Goal: Task Accomplishment & Management: Manage account settings

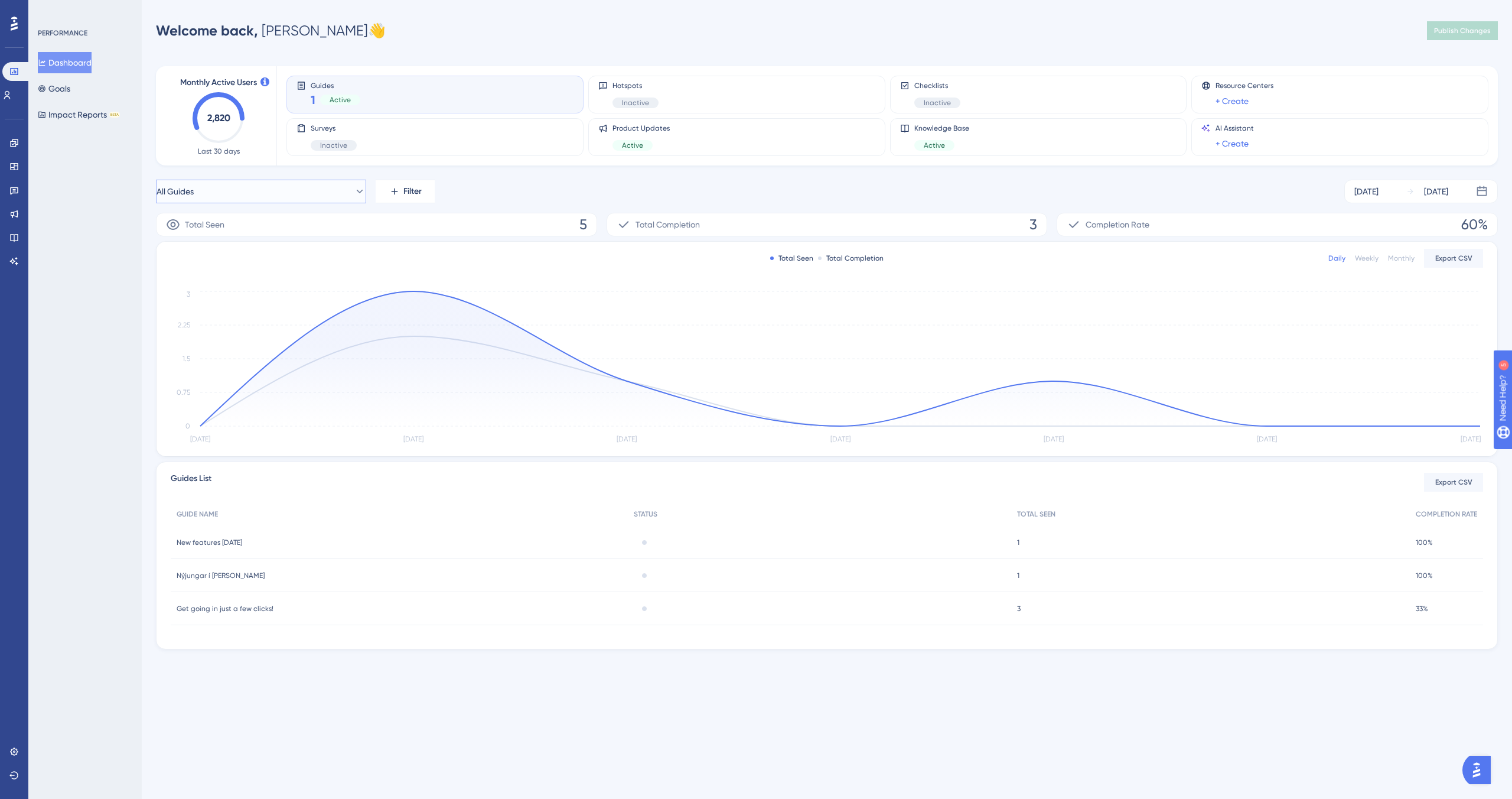
click at [330, 189] on button "All Guides" at bounding box center [261, 192] width 210 height 24
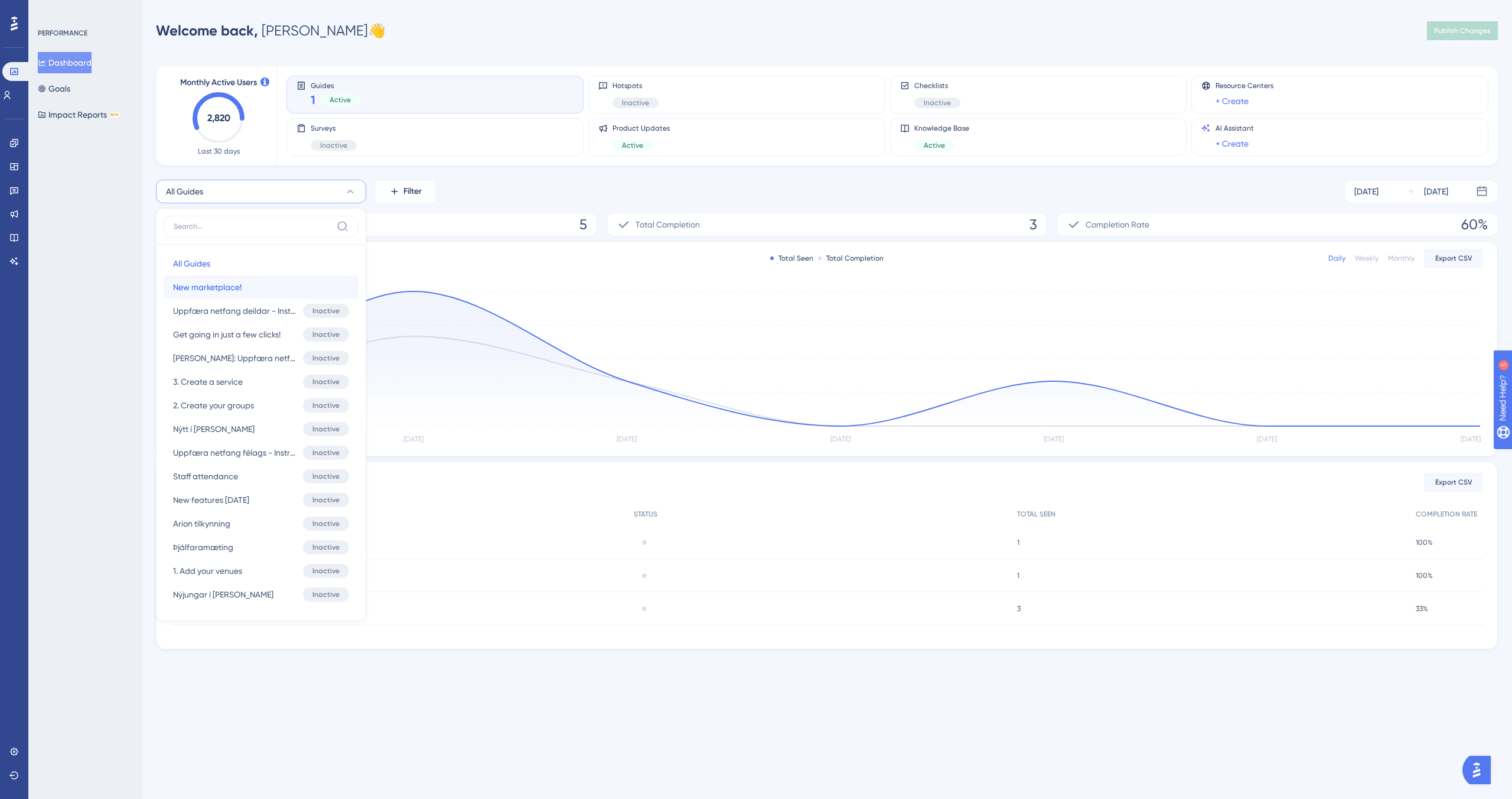
click at [220, 288] on span "New marketplace!" at bounding box center [207, 287] width 68 height 14
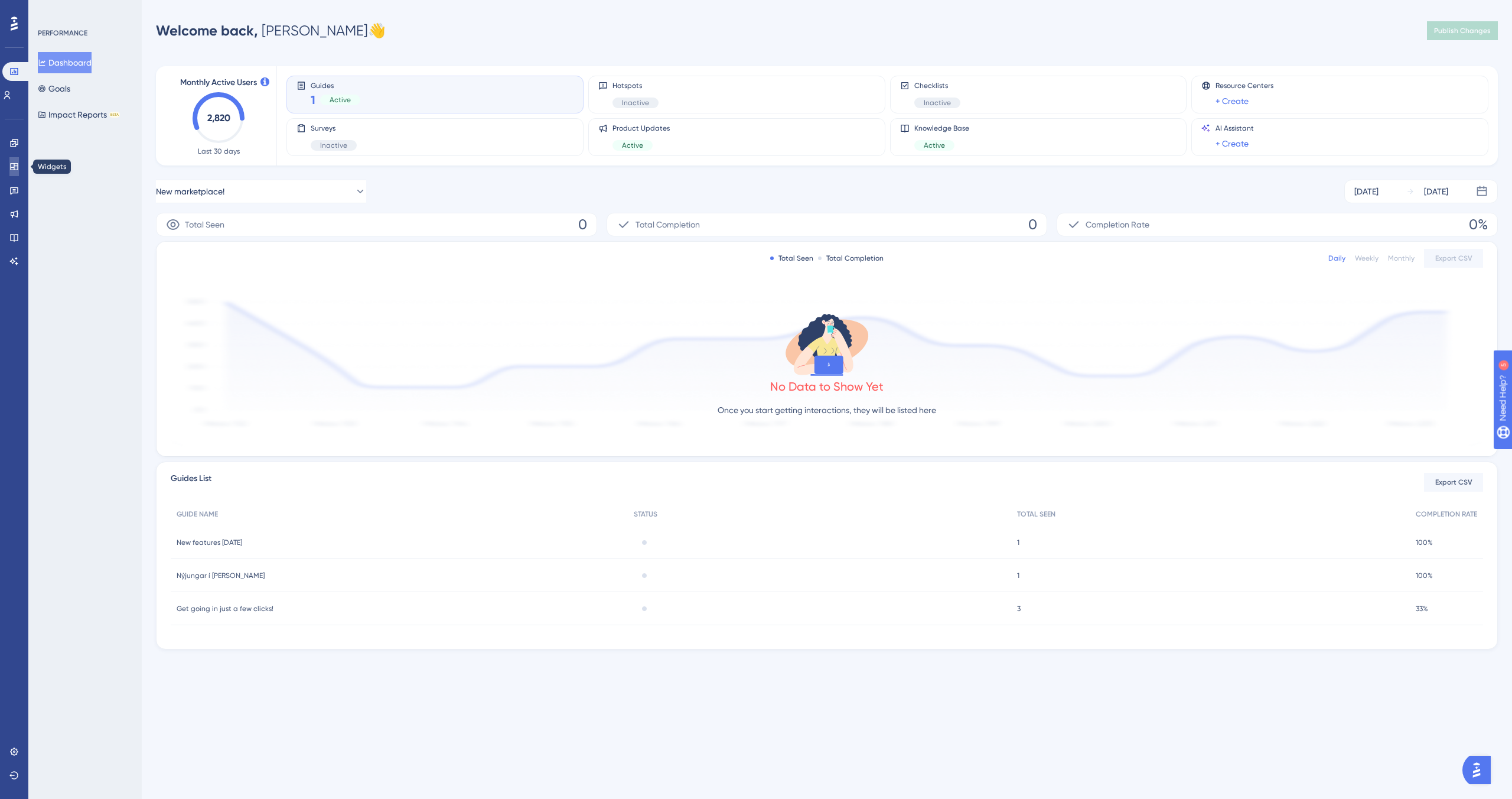
click at [10, 169] on icon at bounding box center [14, 166] width 10 height 10
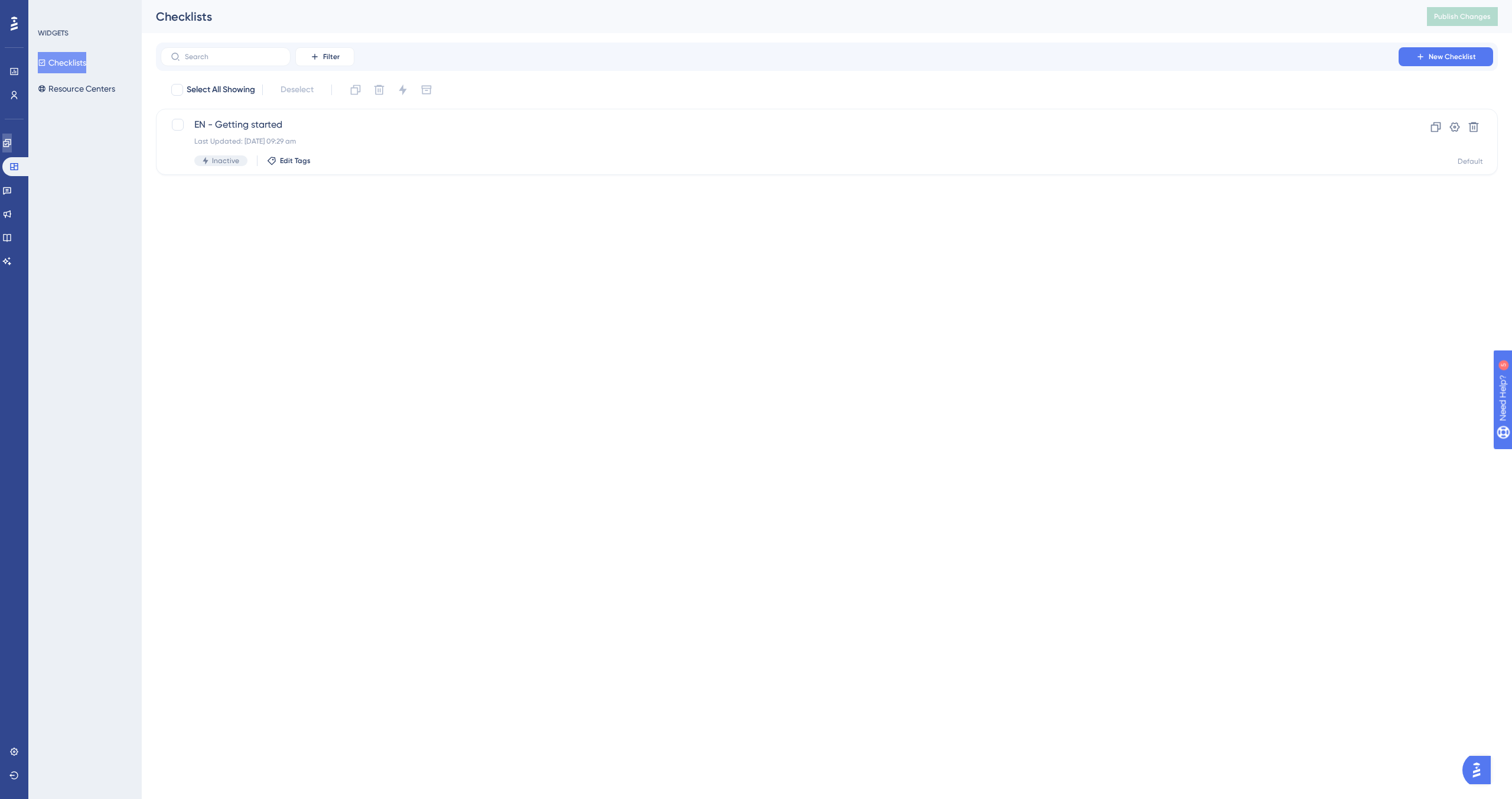
click at [12, 140] on icon at bounding box center [7, 143] width 10 height 10
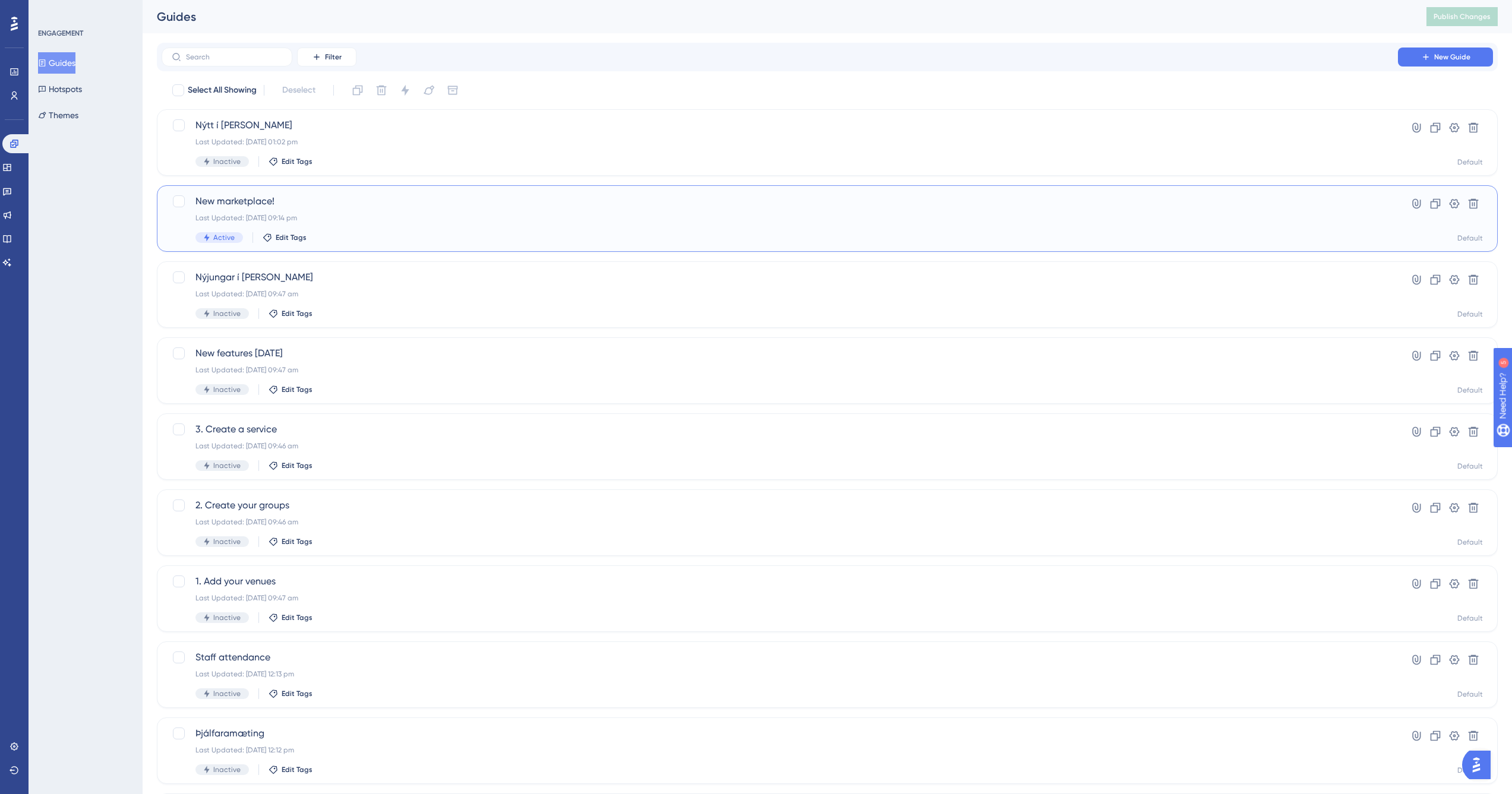
click at [260, 200] on span "New marketplace!" at bounding box center [780, 201] width 1169 height 14
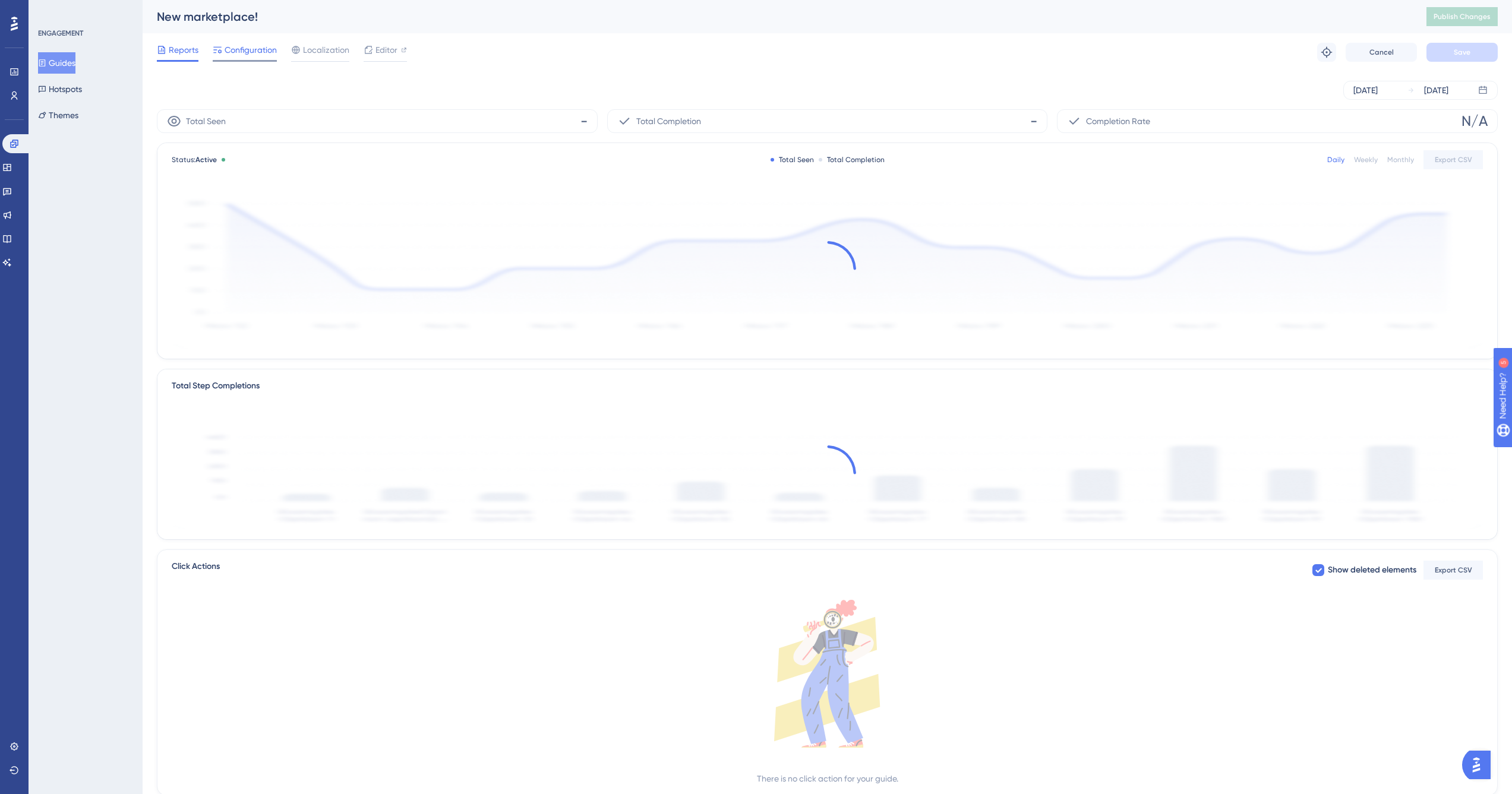
click at [250, 48] on span "Configuration" at bounding box center [251, 49] width 52 height 14
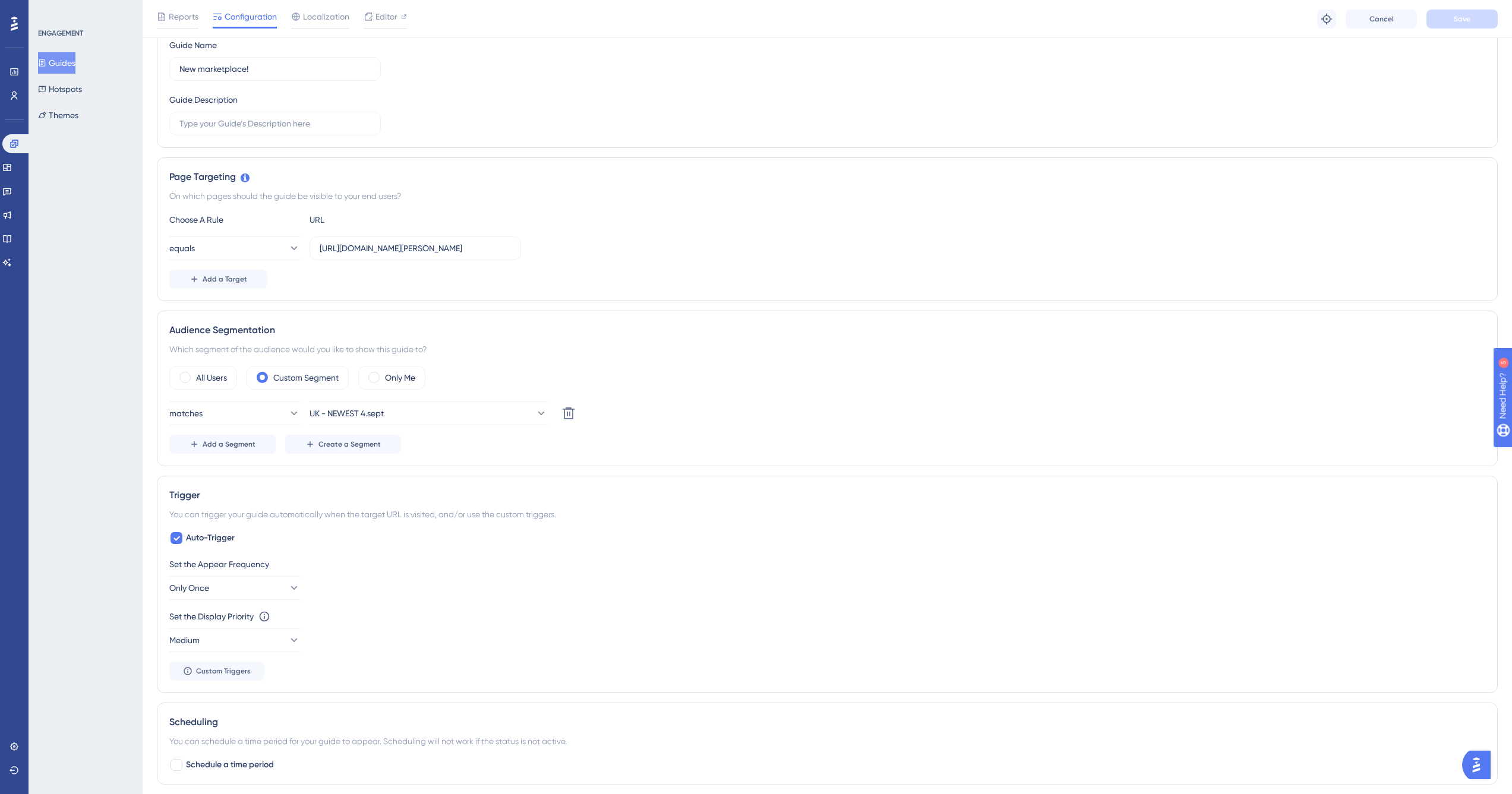
scroll to position [152, 0]
click at [13, 81] on link at bounding box center [14, 71] width 10 height 19
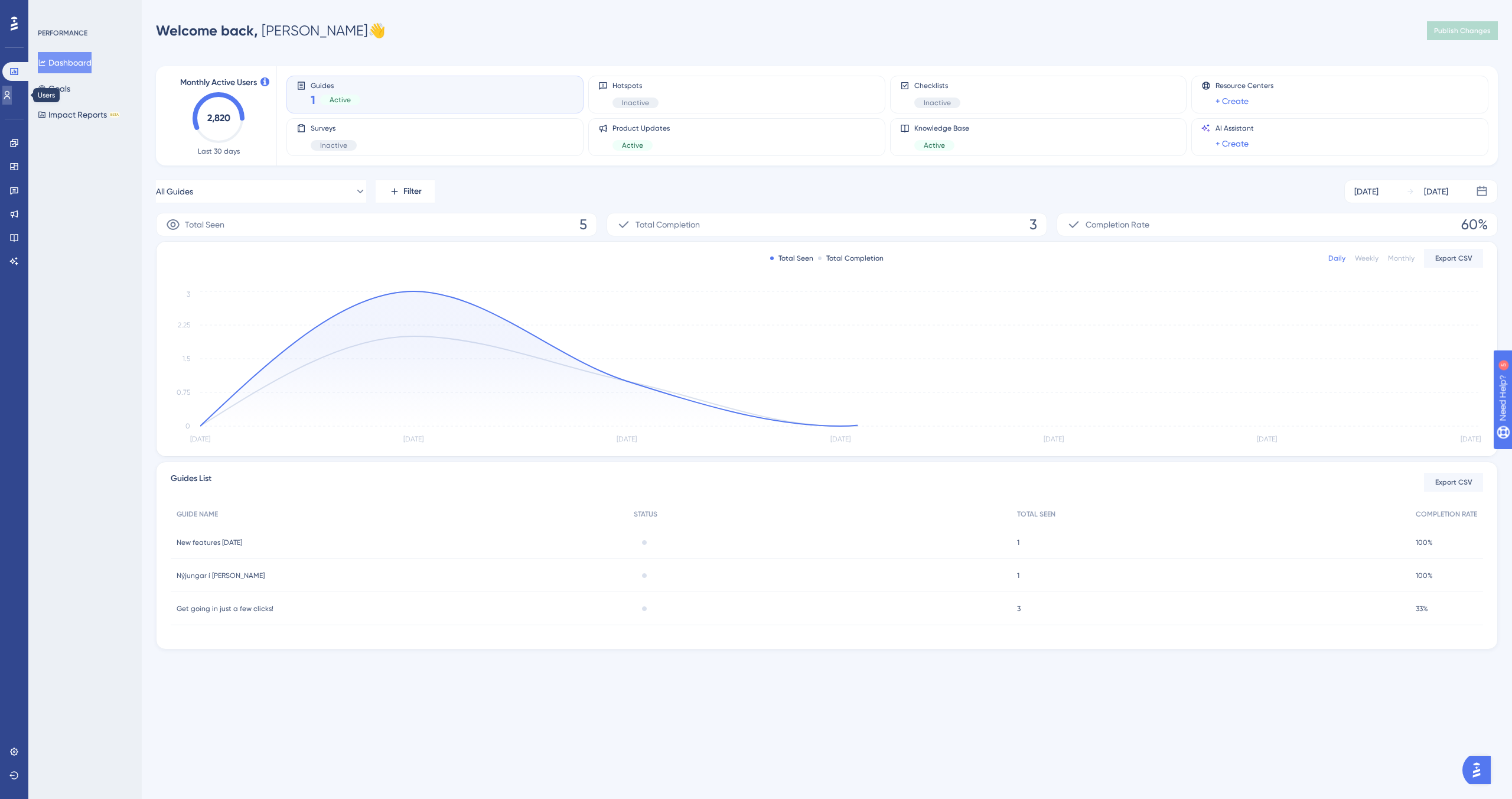
click at [11, 94] on icon at bounding box center [7, 95] width 10 height 10
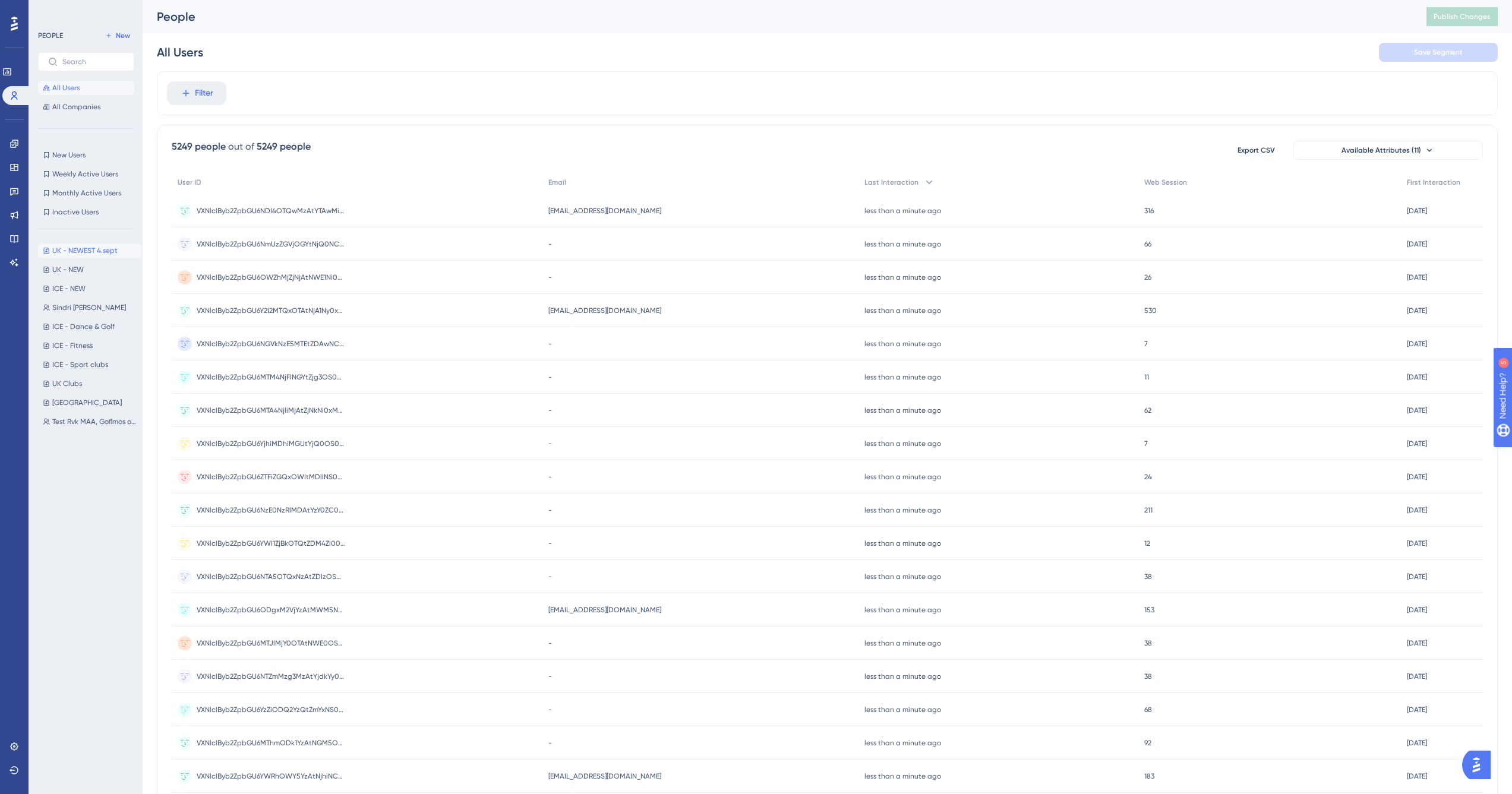
click at [72, 252] on span "UK - NEWEST 4.sept" at bounding box center [84, 250] width 65 height 10
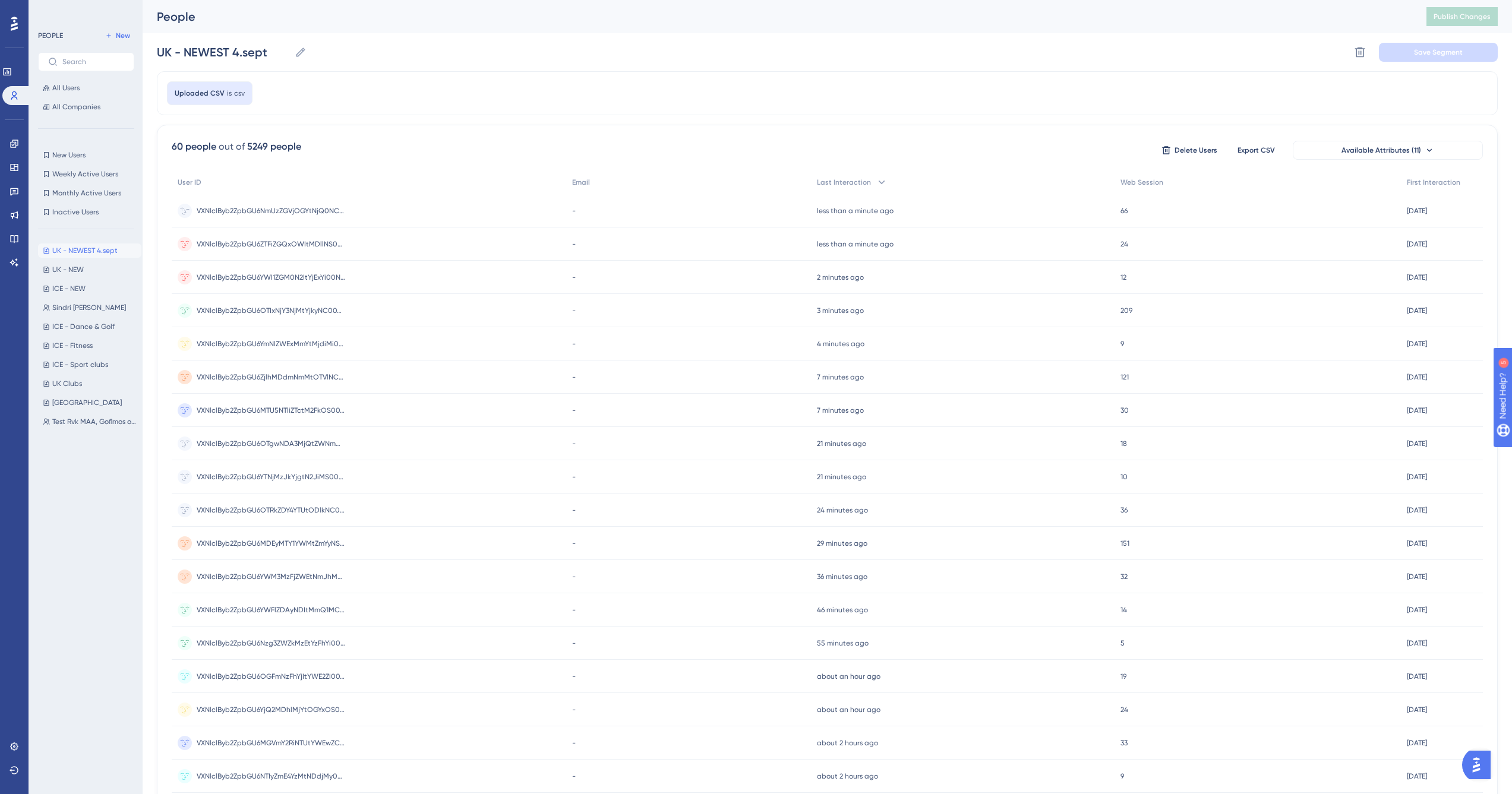
click at [294, 202] on div "VXNlclByb2ZpbGU6NmUzZGVjOGYtNjQ0NC00OWI3LWE2YmEtYTBlZWYyZTgzNDlj VXNlclByb2ZpbG…" at bounding box center [271, 211] width 149 height 34
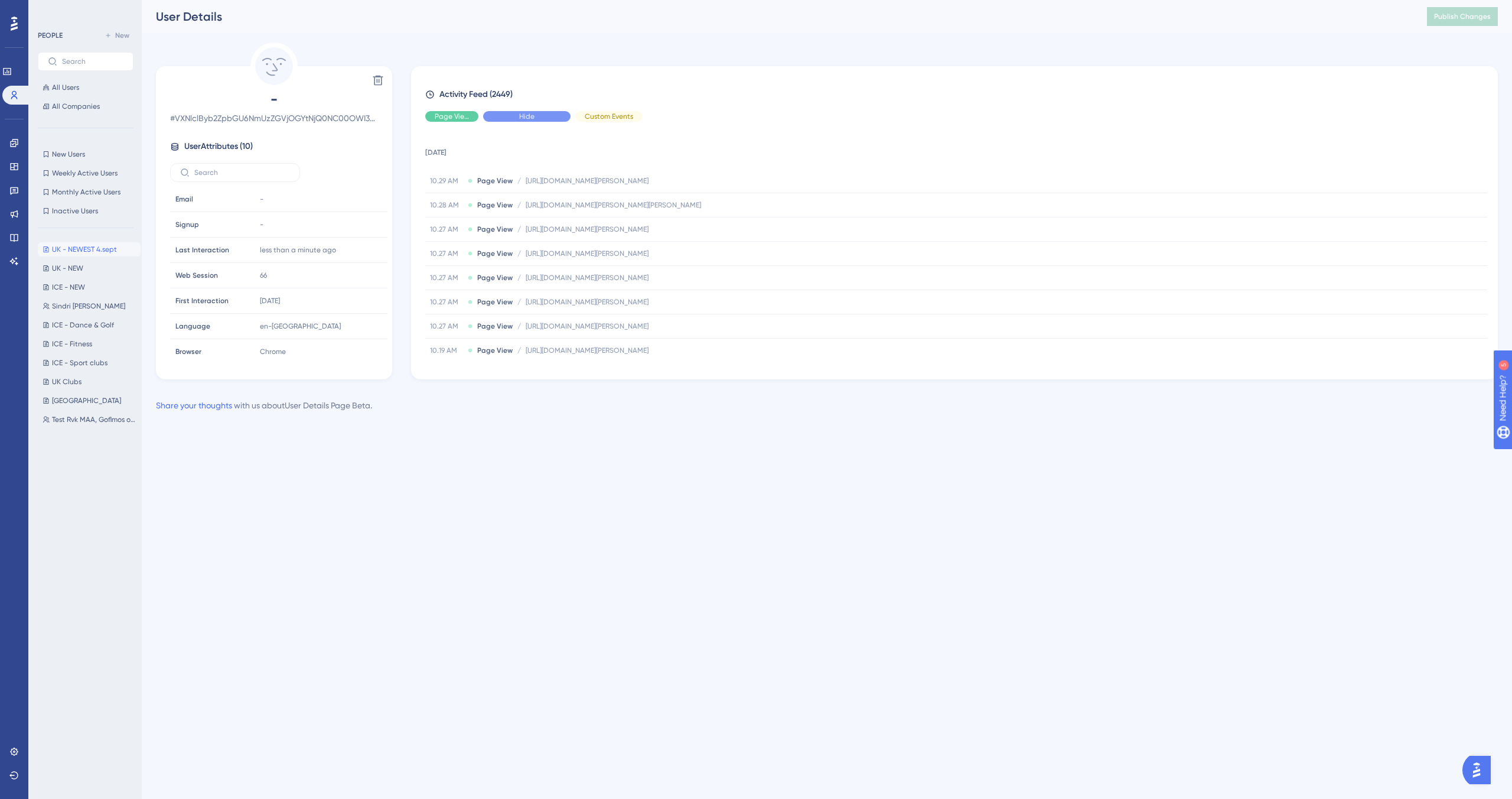
click at [552, 111] on div "Hide" at bounding box center [527, 116] width 88 height 10
click at [12, 72] on link at bounding box center [7, 71] width 10 height 19
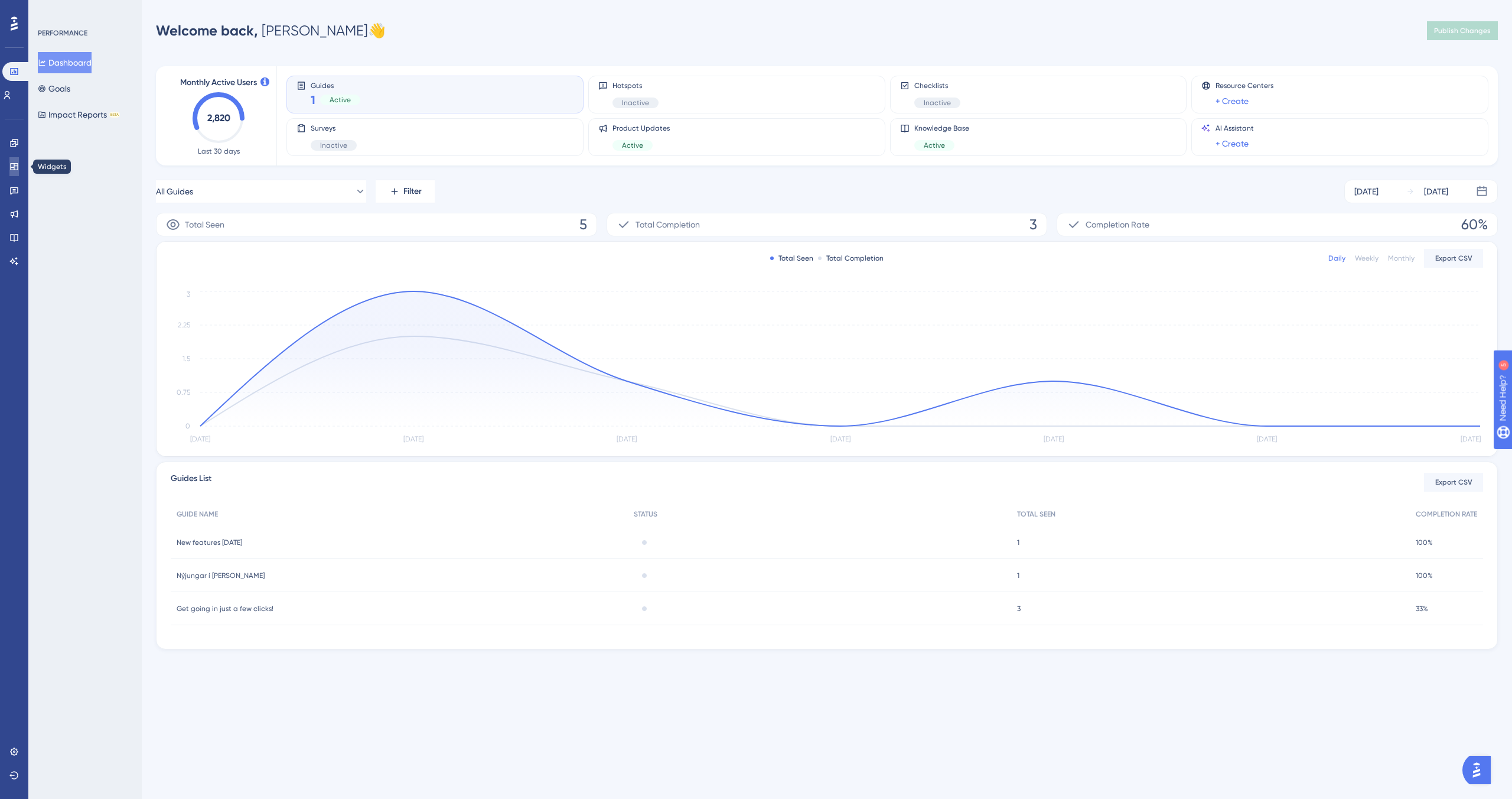
click at [10, 169] on link at bounding box center [14, 166] width 10 height 19
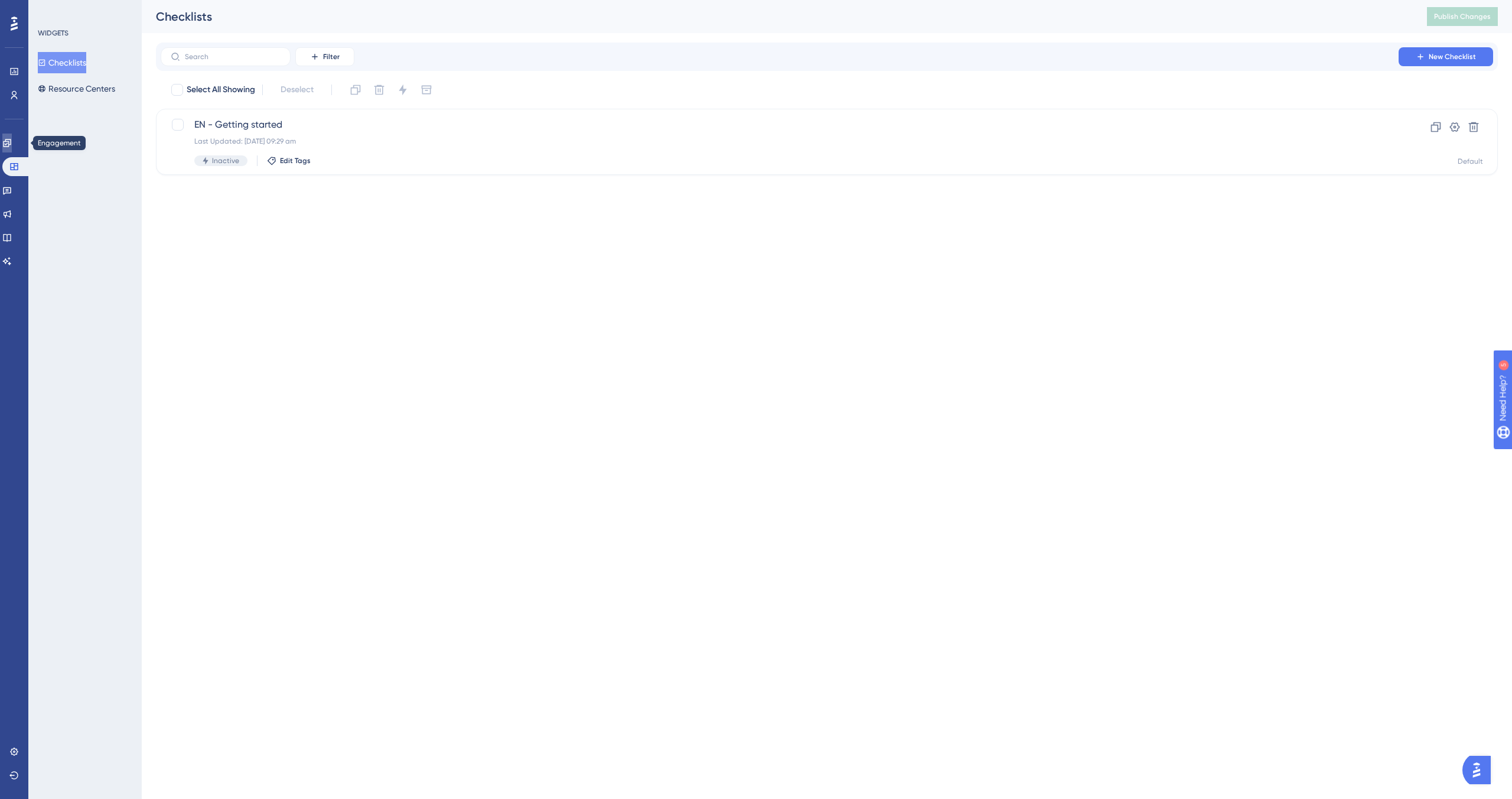
click at [7, 144] on link at bounding box center [7, 143] width 10 height 19
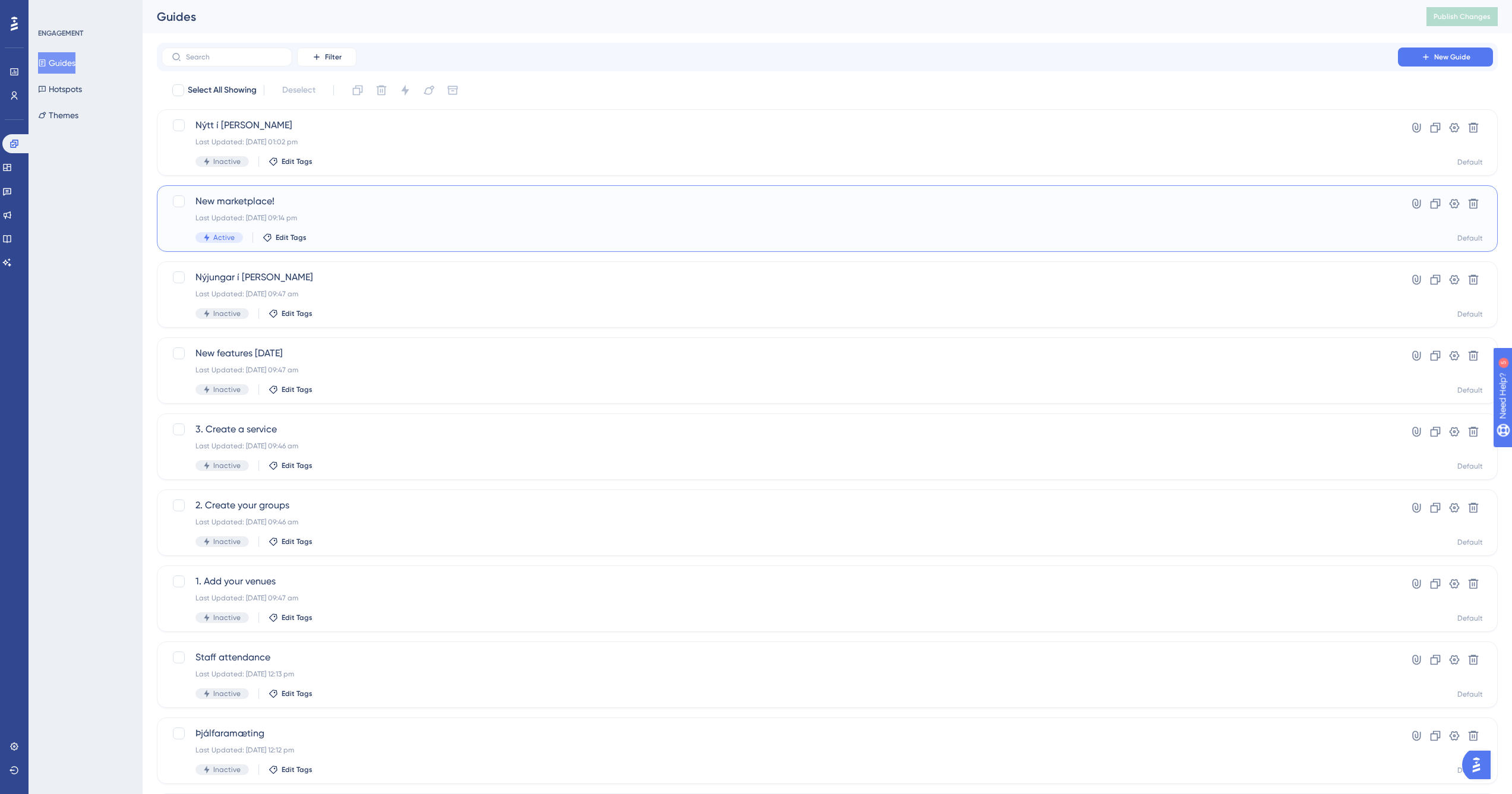
click at [223, 199] on span "New marketplace!" at bounding box center [780, 201] width 1169 height 14
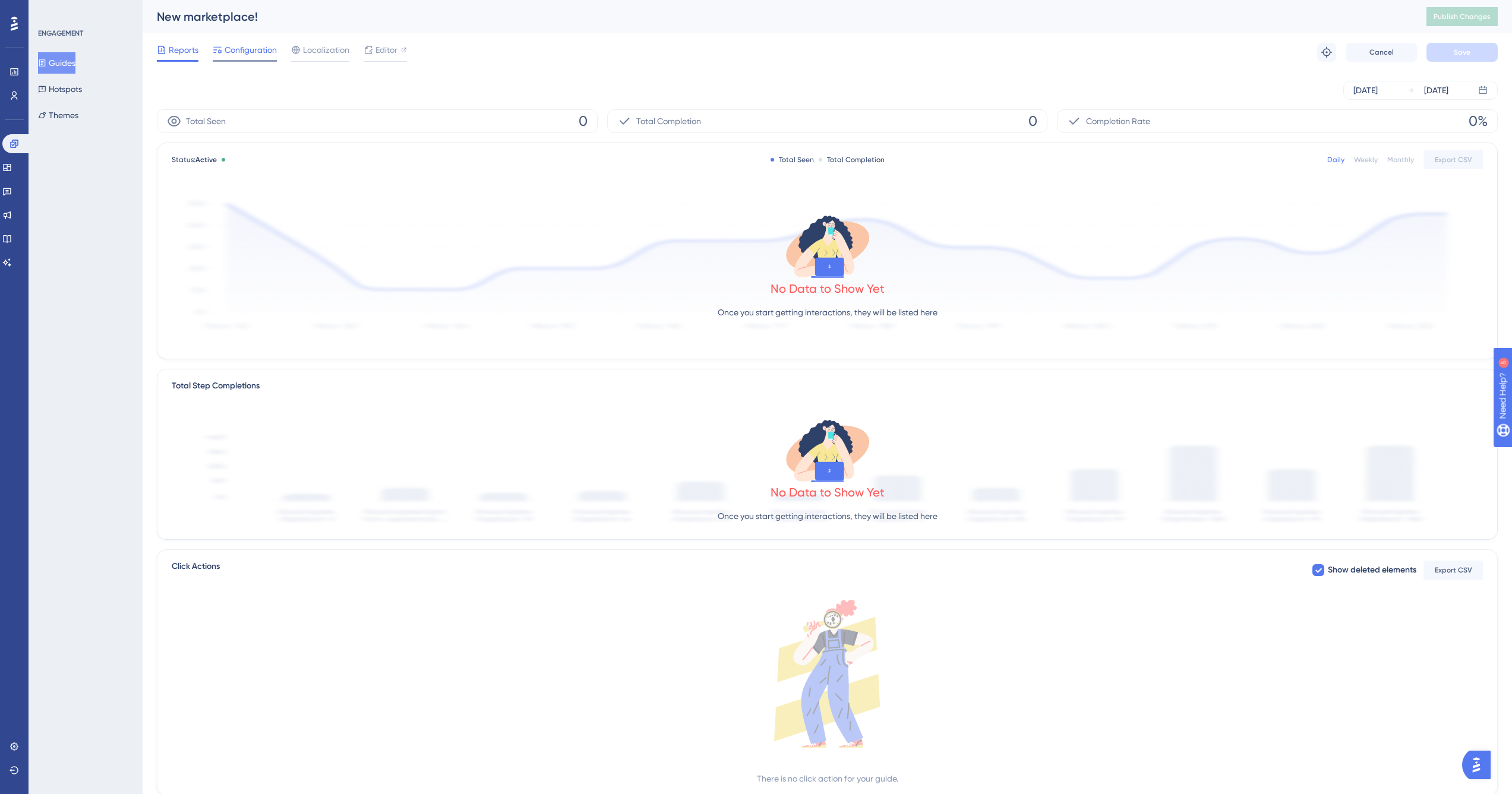
click at [256, 49] on span "Configuration" at bounding box center [251, 49] width 52 height 14
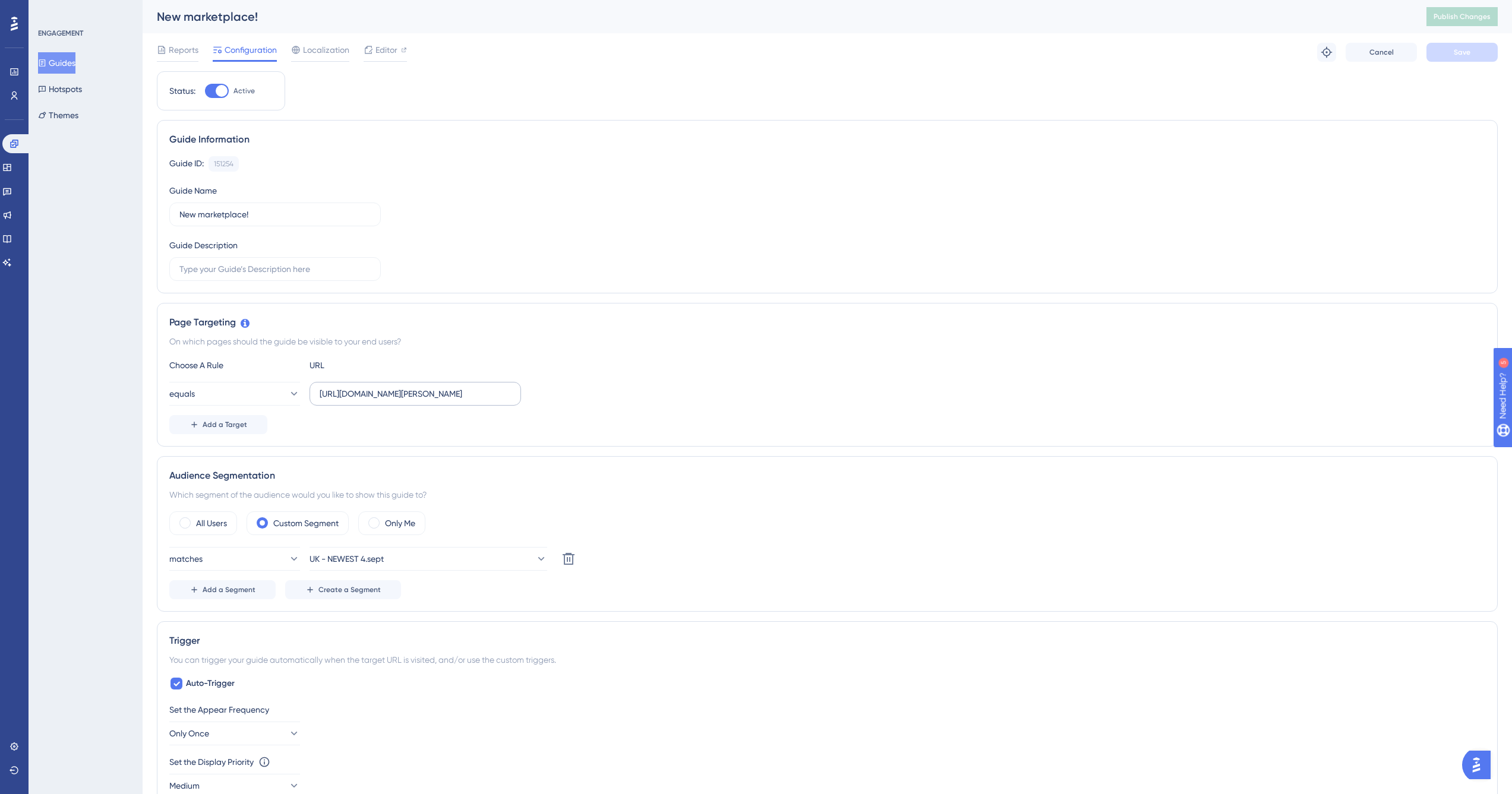
click at [365, 382] on label "[URL][DOMAIN_NAME][PERSON_NAME]" at bounding box center [415, 394] width 212 height 24
click at [365, 387] on input "[URL][DOMAIN_NAME][PERSON_NAME]" at bounding box center [416, 393] width 191 height 13
click at [378, 388] on input "[URL][DOMAIN_NAME][PERSON_NAME]" at bounding box center [416, 393] width 191 height 13
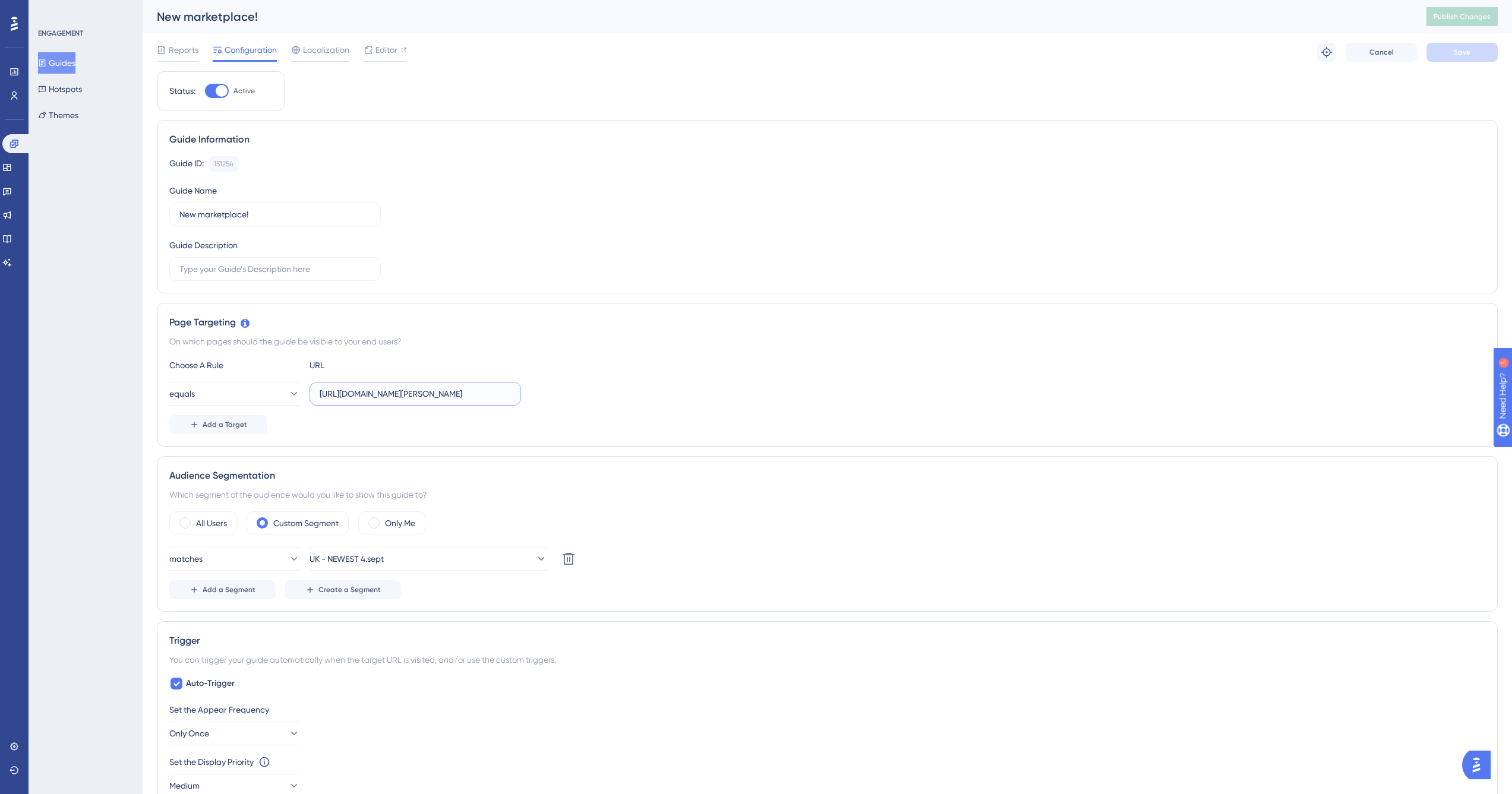
click at [378, 388] on input "[URL][DOMAIN_NAME][PERSON_NAME]" at bounding box center [416, 393] width 191 height 13
click at [685, 439] on div "Page Targeting On which pages should the guide be visible to your end users? Ch…" at bounding box center [827, 374] width 1341 height 143
drag, startPoint x: 360, startPoint y: 401, endPoint x: 564, endPoint y: 388, distance: 204.4
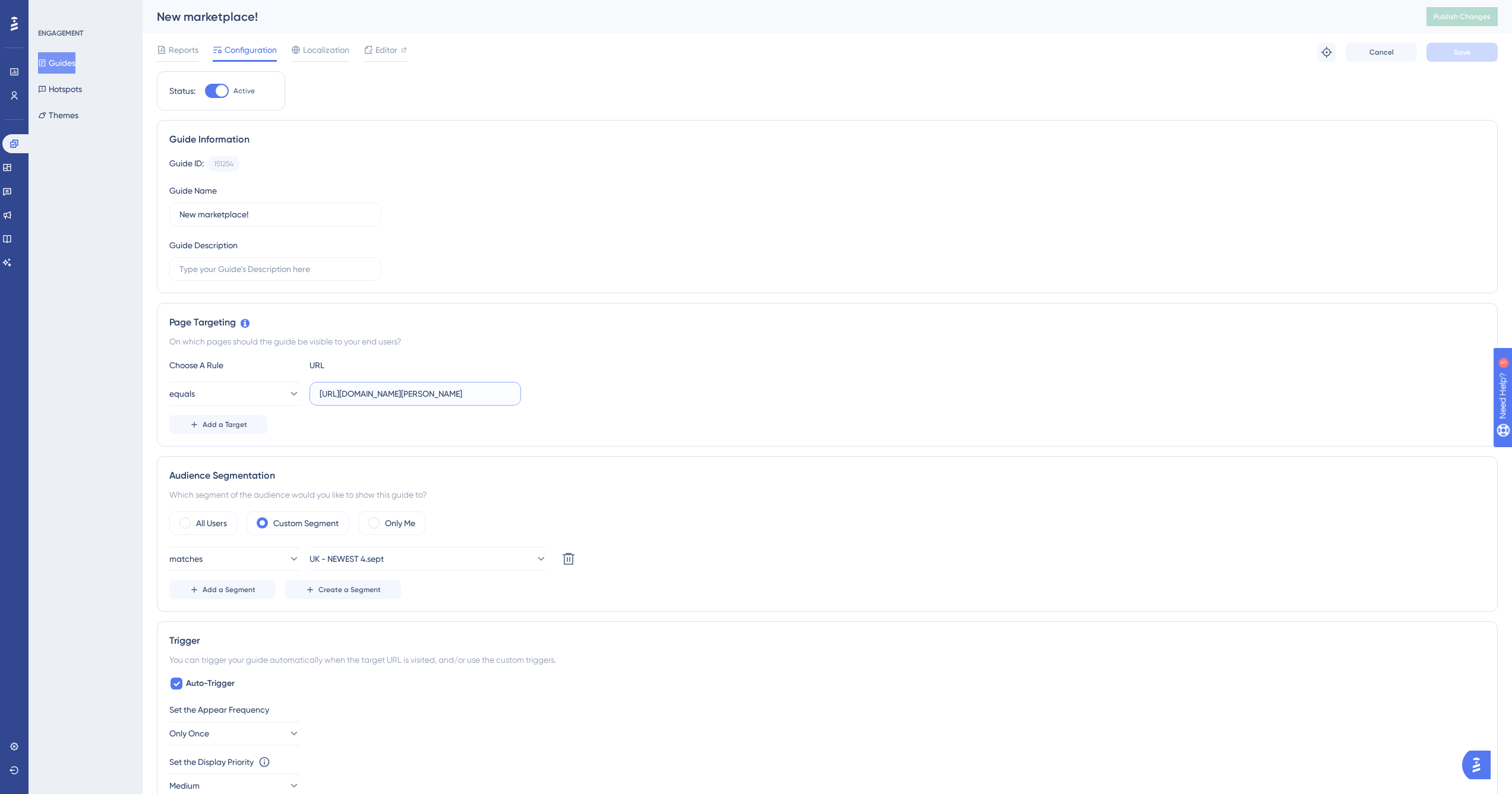
click at [564, 388] on div "equals [URL][DOMAIN_NAME][PERSON_NAME]" at bounding box center [827, 394] width 1316 height 24
click at [486, 394] on input "[URL][DOMAIN_NAME][PERSON_NAME]" at bounding box center [416, 393] width 191 height 13
click at [486, 396] on input "[URL][DOMAIN_NAME][PERSON_NAME]" at bounding box center [416, 393] width 191 height 13
click at [486, 397] on input "[URL][DOMAIN_NAME][PERSON_NAME]" at bounding box center [416, 393] width 191 height 13
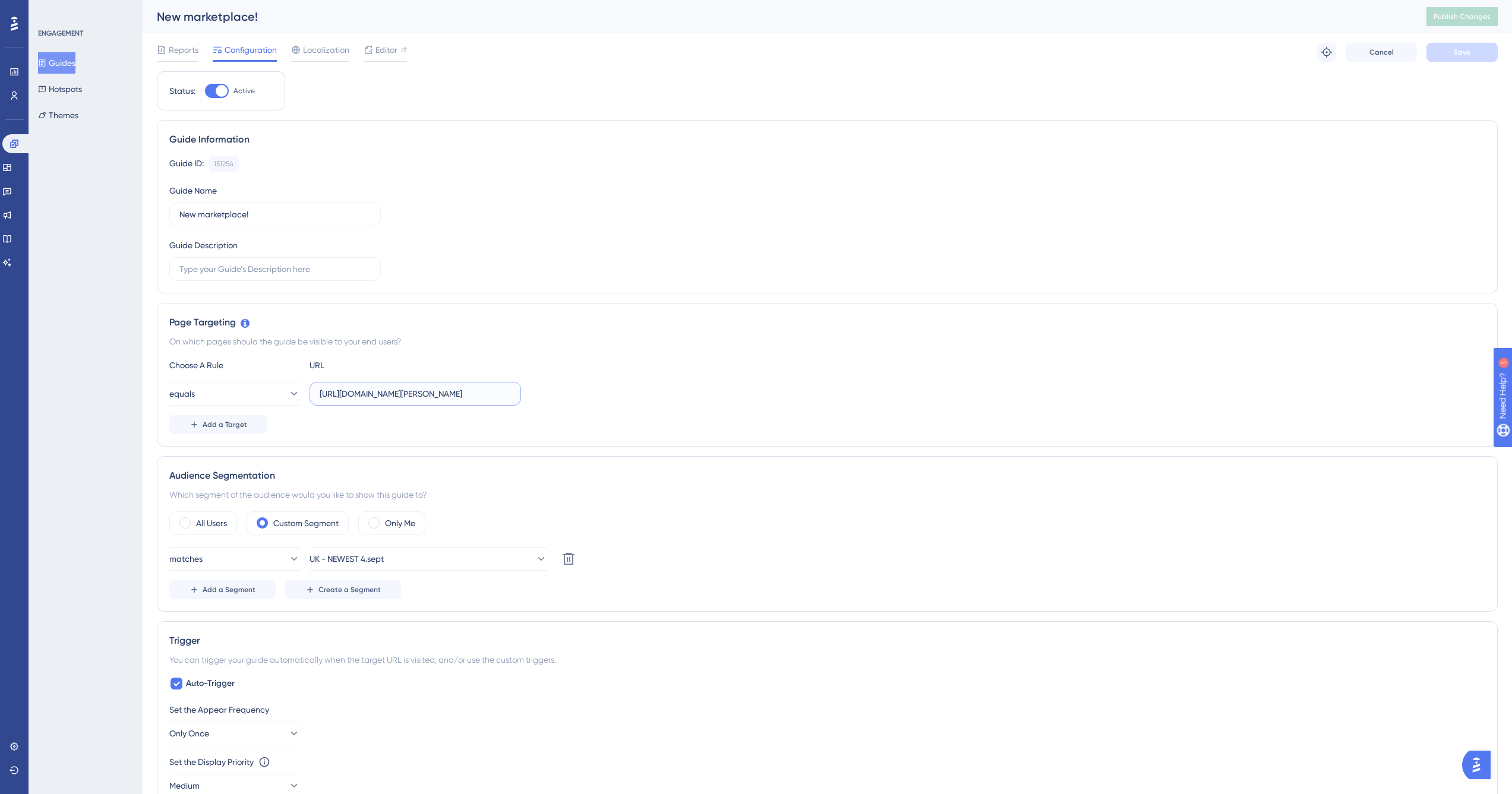
scroll to position [0, 16]
drag, startPoint x: 427, startPoint y: 391, endPoint x: 857, endPoint y: 383, distance: 430.1
click at [857, 383] on div "equals [URL][DOMAIN_NAME][PERSON_NAME]" at bounding box center [827, 394] width 1316 height 24
click at [448, 400] on input "[URL][DOMAIN_NAME][PERSON_NAME]" at bounding box center [416, 393] width 191 height 13
drag, startPoint x: 410, startPoint y: 391, endPoint x: 535, endPoint y: 394, distance: 125.0
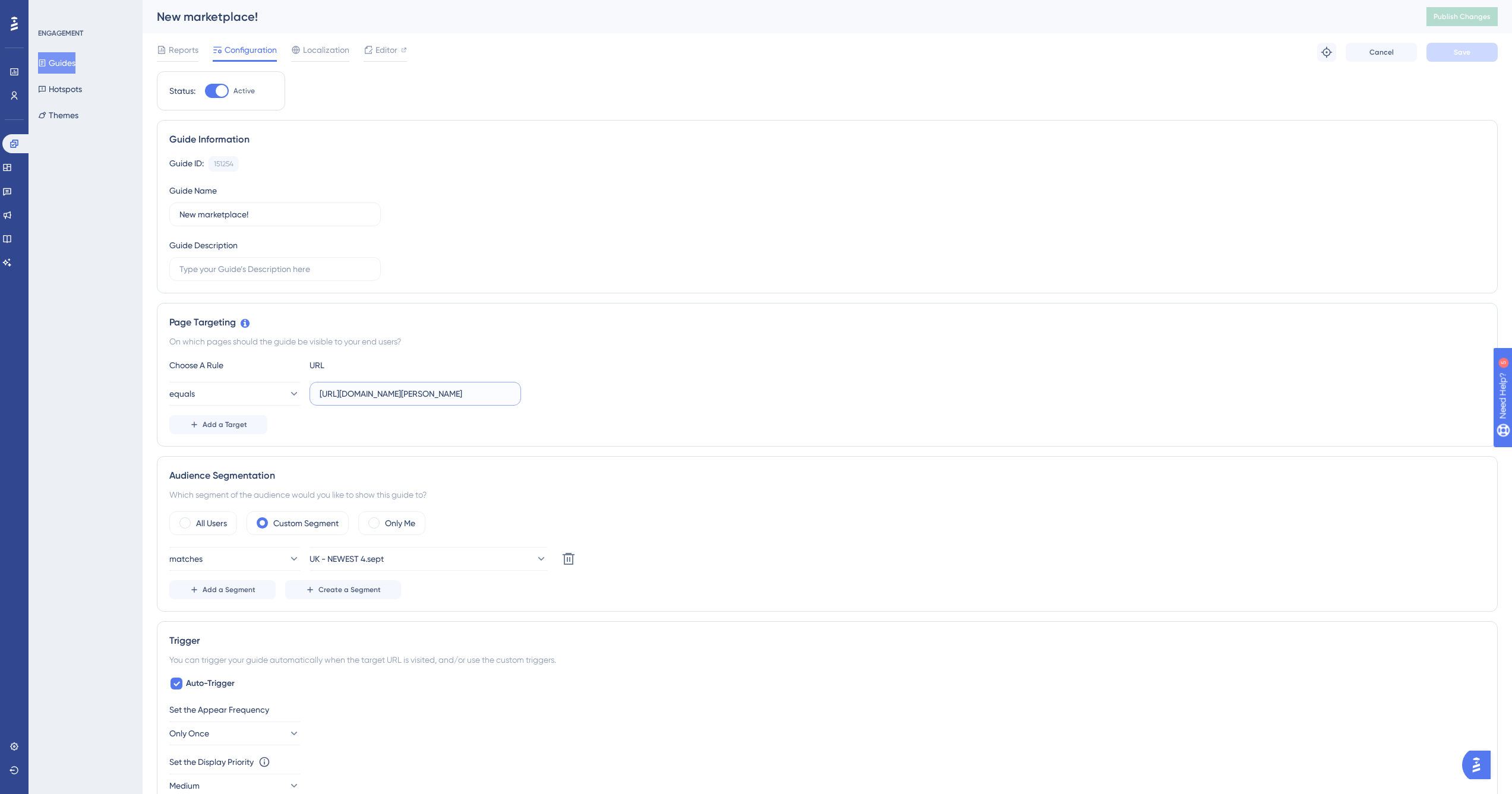
click at [535, 394] on div "equals [URL][DOMAIN_NAME][PERSON_NAME]" at bounding box center [827, 394] width 1316 height 24
type input "[URL][DOMAIN_NAME][PERSON_NAME]"
click at [593, 428] on div "Add a Target" at bounding box center [827, 424] width 1316 height 19
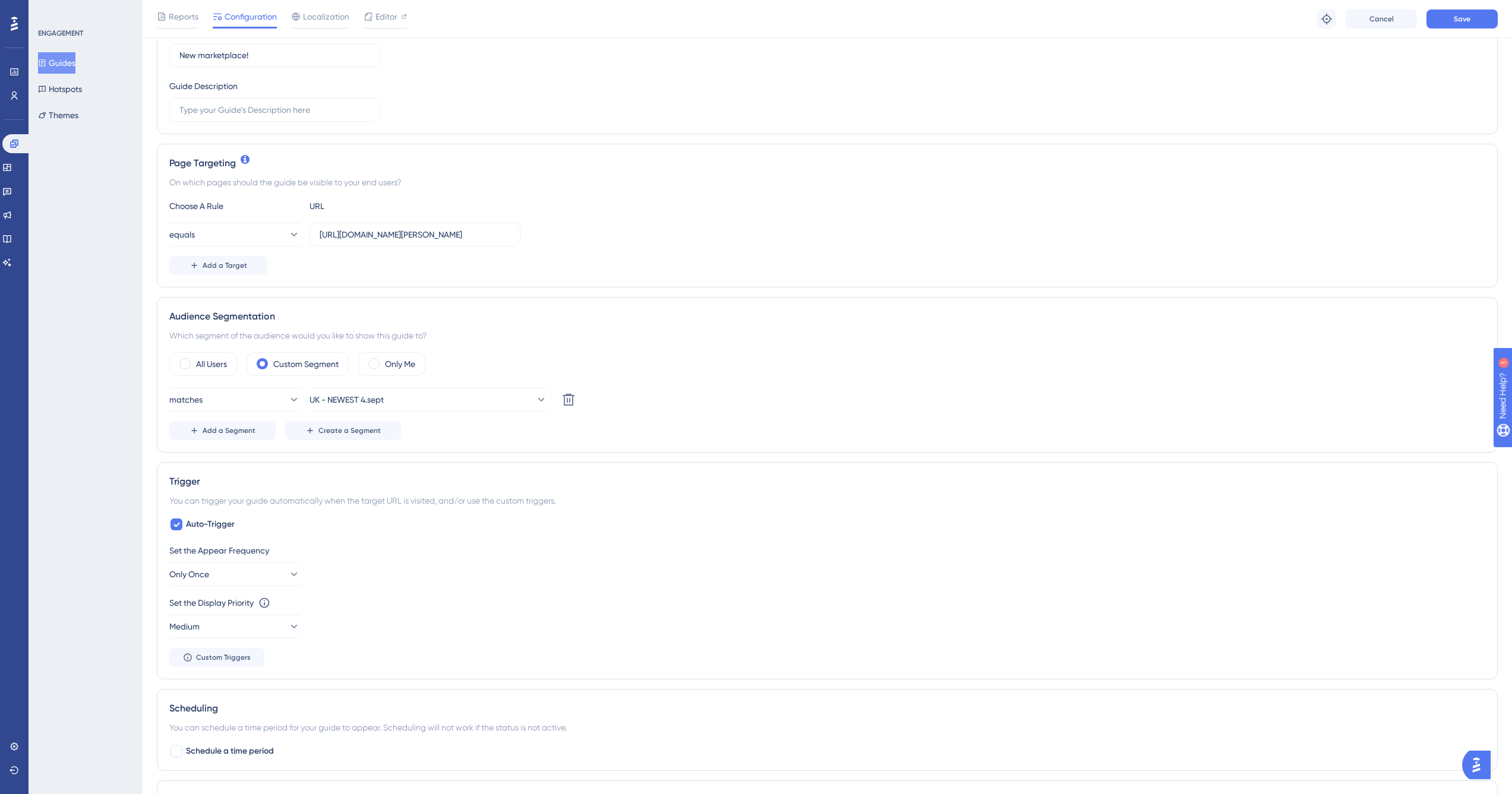
scroll to position [164, 0]
click at [398, 217] on div "Choose A Rule URL equals [URL][DOMAIN_NAME][PERSON_NAME] Add a Target" at bounding box center [827, 238] width 1316 height 76
click at [399, 236] on input "[URL][DOMAIN_NAME][PERSON_NAME]" at bounding box center [416, 235] width 191 height 13
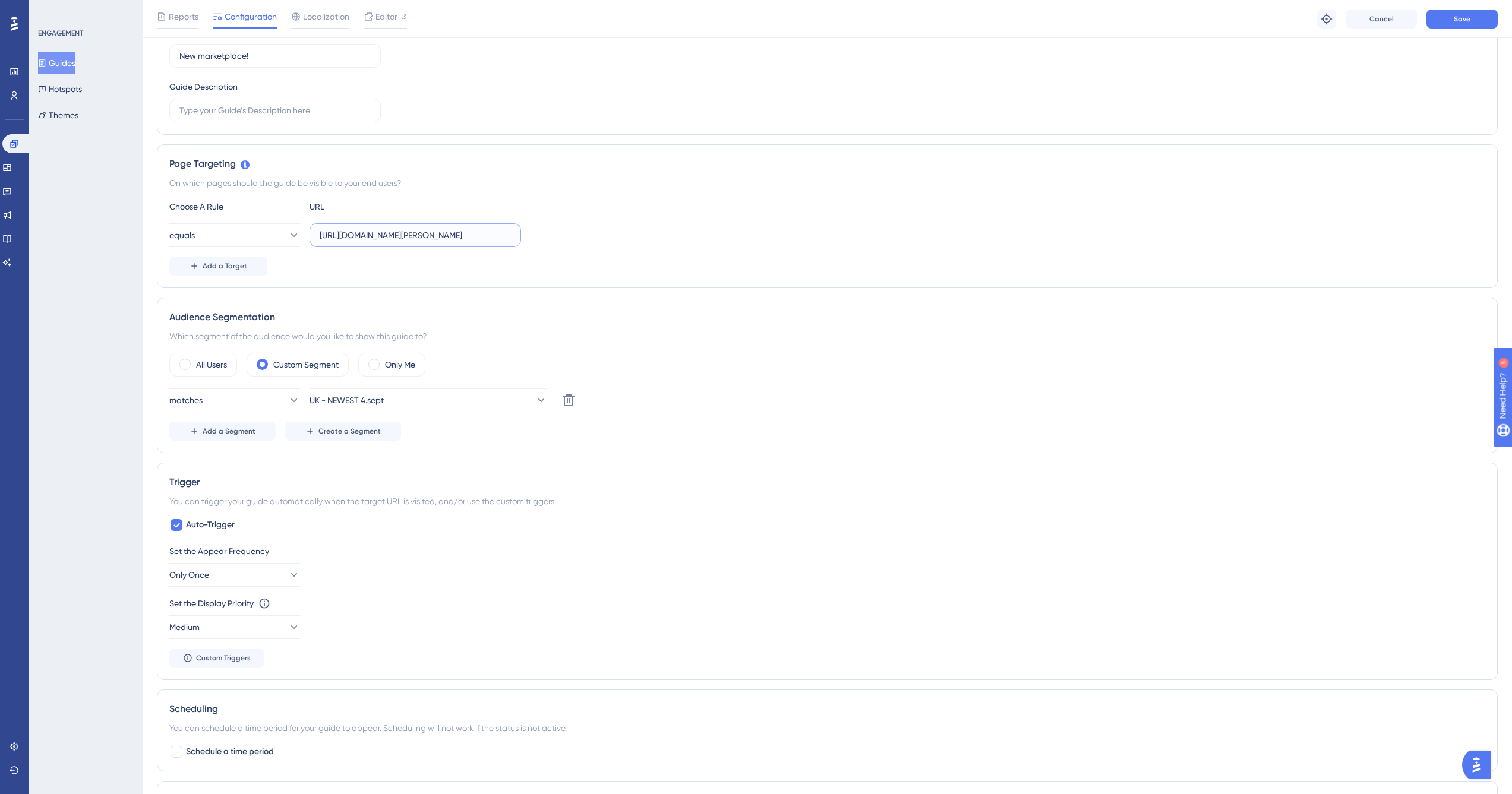
click at [399, 236] on input "[URL][DOMAIN_NAME][PERSON_NAME]" at bounding box center [416, 235] width 191 height 13
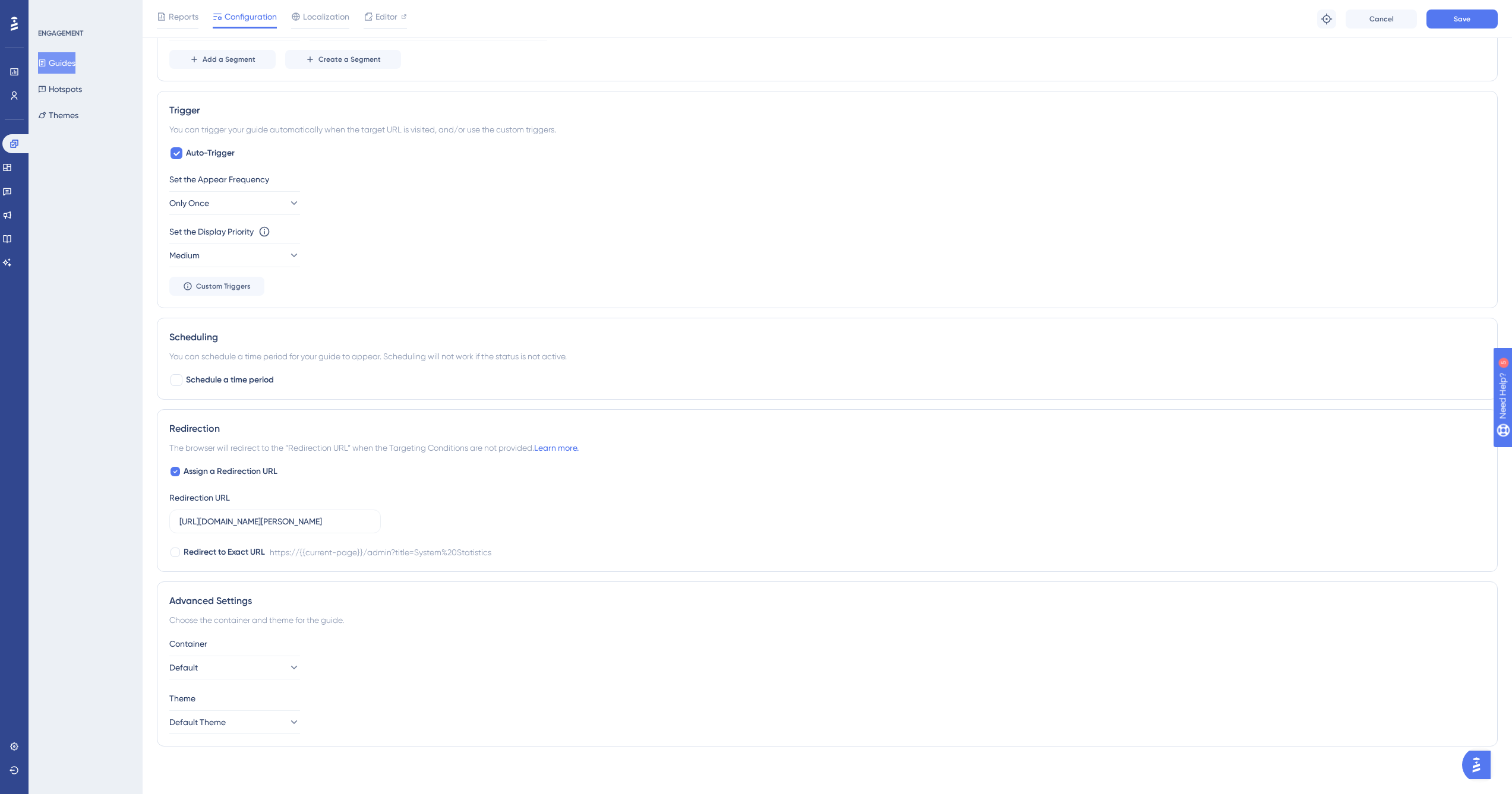
click at [290, 536] on div "Assign a Redirection URL Redirection URL [URL][DOMAIN_NAME][PERSON_NAME] Redire…" at bounding box center [827, 512] width 1316 height 95
click at [291, 526] on input "[URL][DOMAIN_NAME][PERSON_NAME]" at bounding box center [275, 521] width 191 height 13
paste input "text"
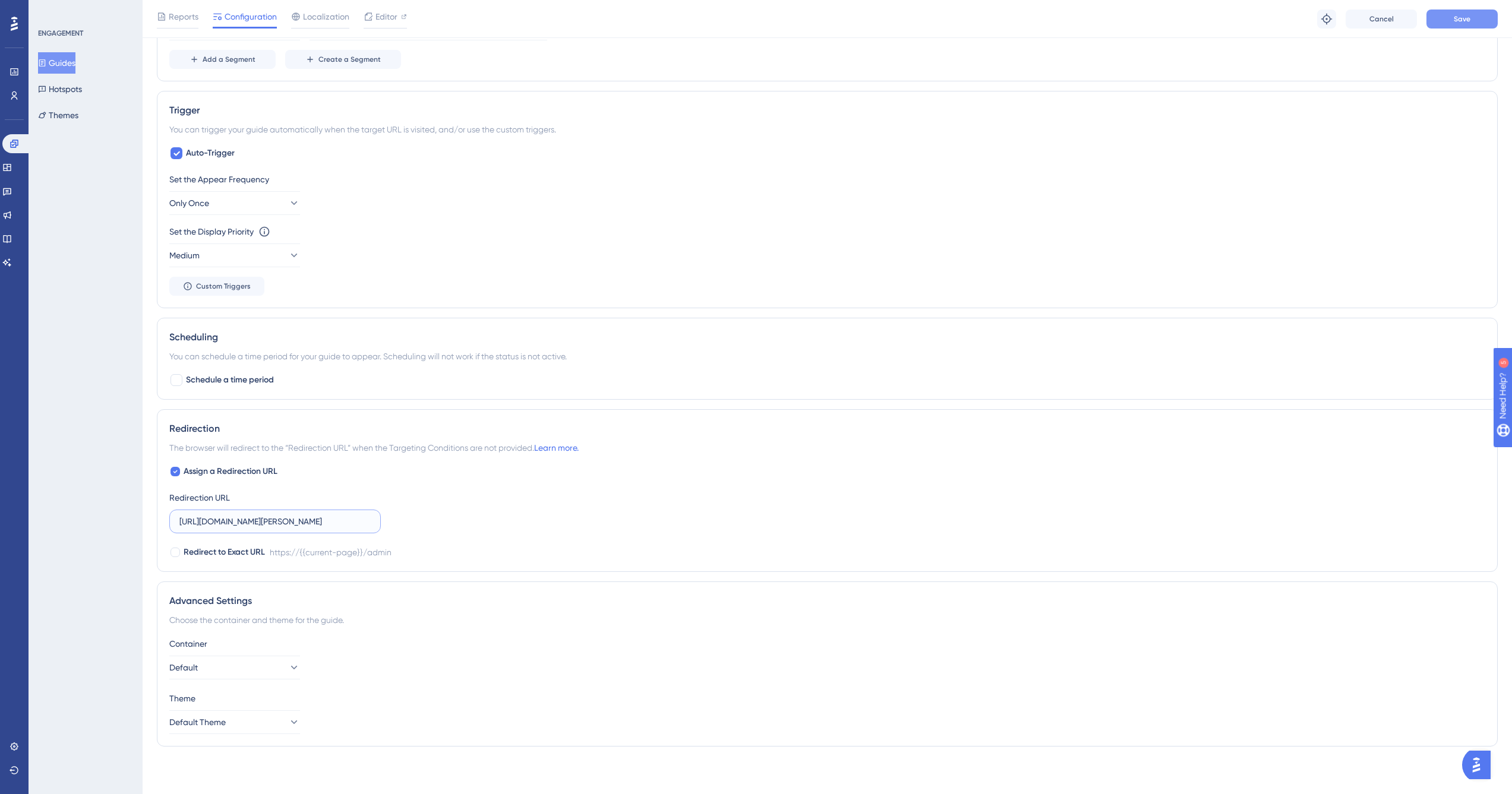
type input "[URL][DOMAIN_NAME][PERSON_NAME]"
click at [1457, 13] on button "Save" at bounding box center [1462, 19] width 71 height 19
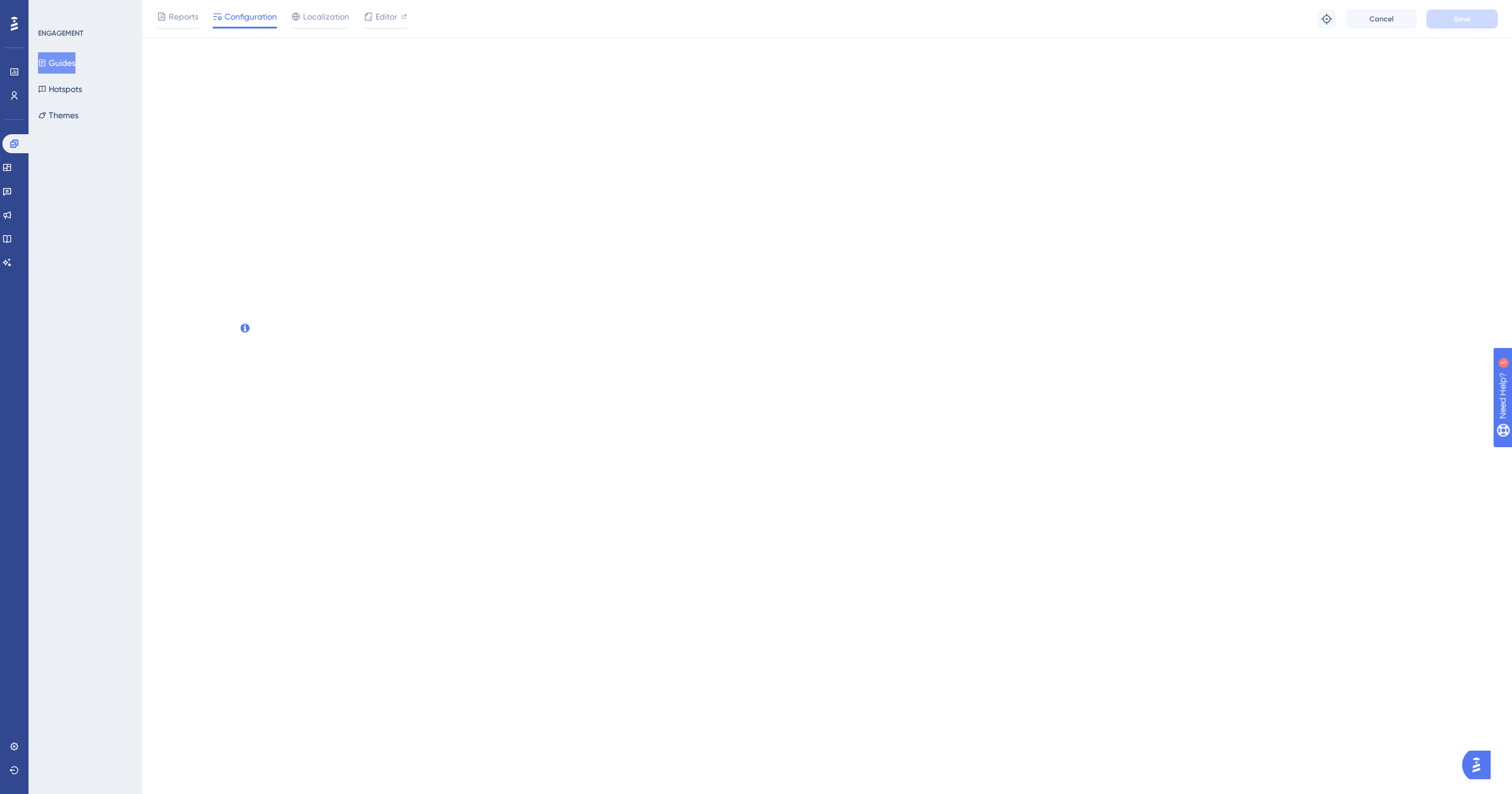
scroll to position [0, 0]
